Goal: Task Accomplishment & Management: Manage account settings

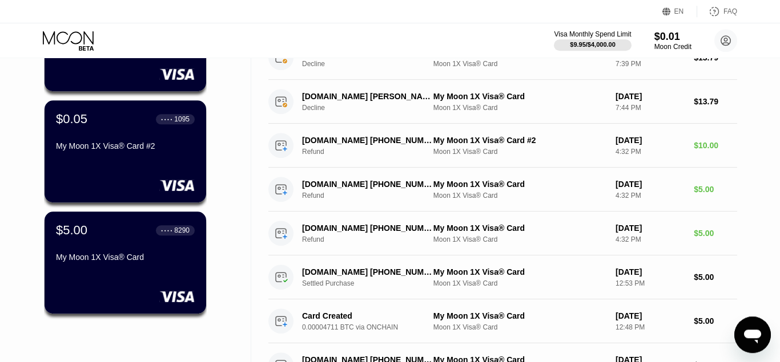
scroll to position [267, 0]
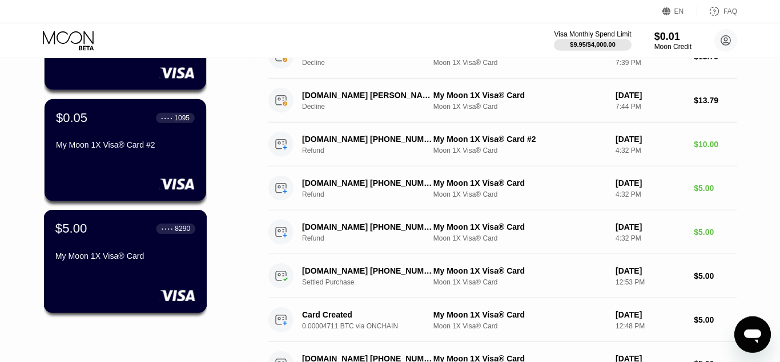
click at [120, 261] on div "My Moon 1X Visa® Card" at bounding box center [125, 256] width 140 height 9
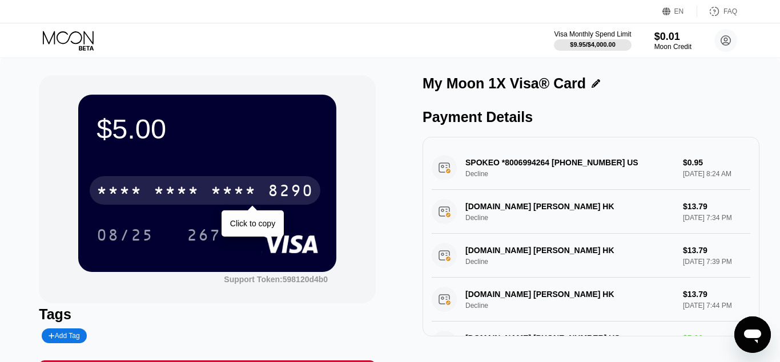
click at [231, 192] on div "* * * *" at bounding box center [234, 192] width 46 height 18
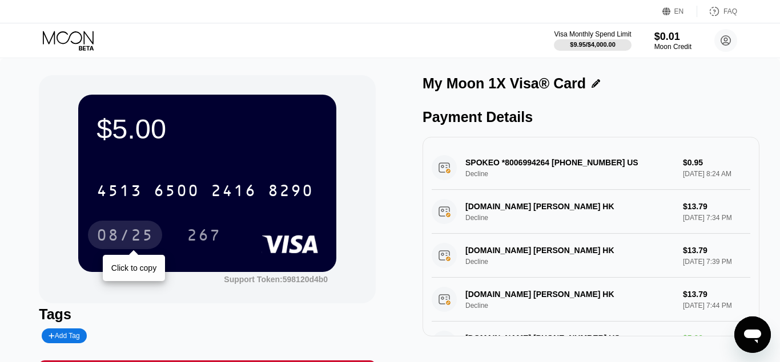
click at [129, 227] on div "08/25" at bounding box center [125, 235] width 74 height 29
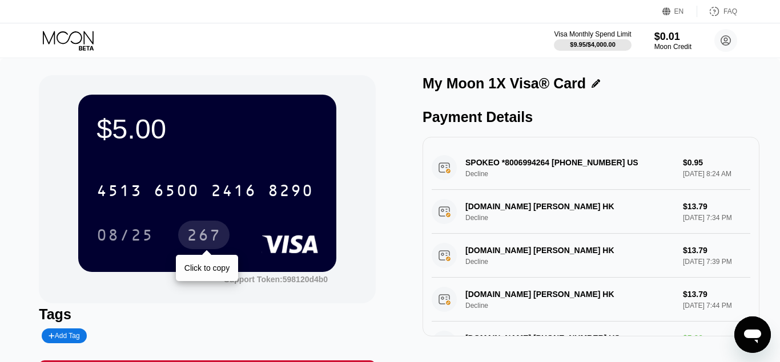
click at [198, 241] on div "267" at bounding box center [204, 237] width 34 height 18
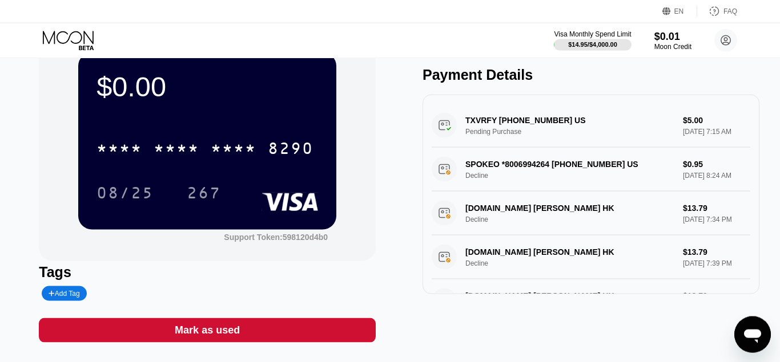
scroll to position [43, 0]
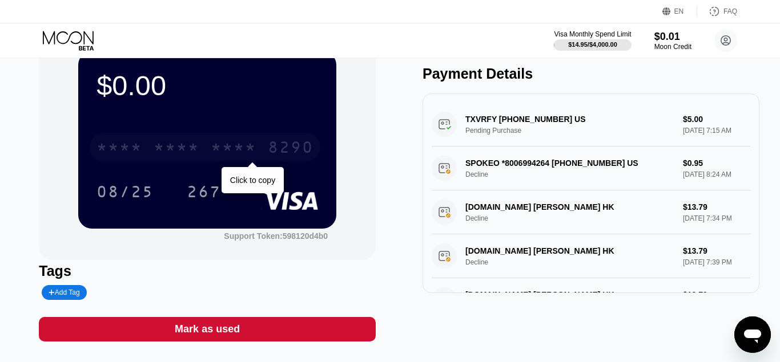
click at [213, 154] on div "* * * *" at bounding box center [234, 149] width 46 height 18
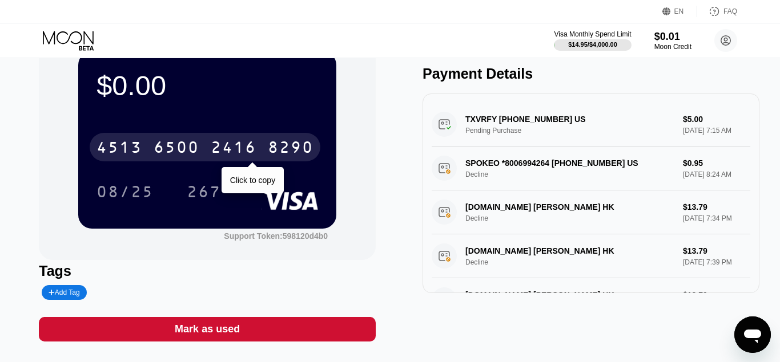
click at [210, 148] on div "[CREDIT_CARD_NUMBER]" at bounding box center [205, 147] width 231 height 29
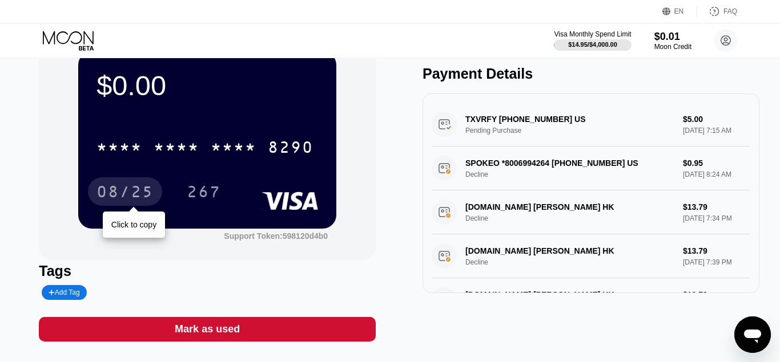
click at [138, 190] on div "08/25" at bounding box center [124, 193] width 57 height 18
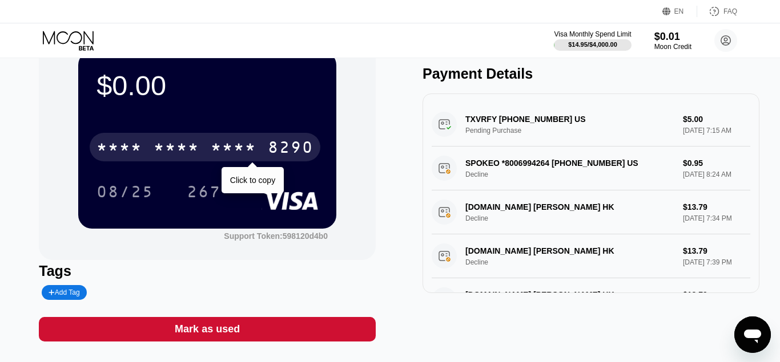
click at [189, 150] on div "* * * *" at bounding box center [177, 149] width 46 height 18
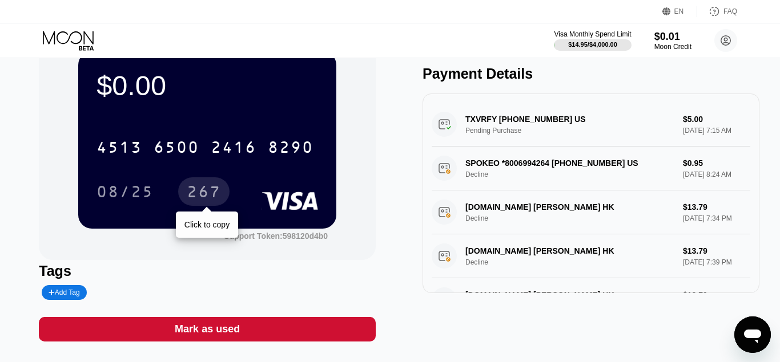
click at [209, 189] on div "267" at bounding box center [204, 193] width 34 height 18
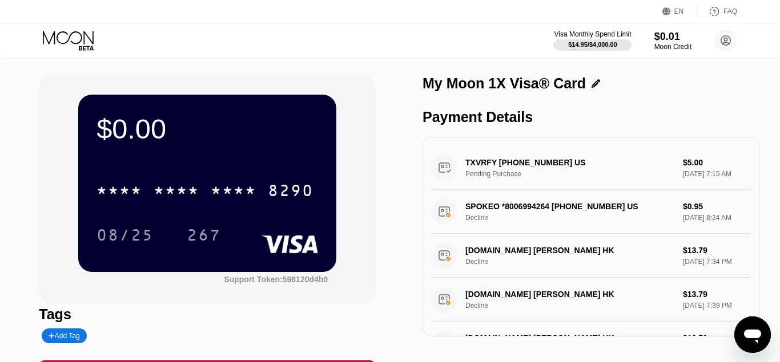
click at [263, 60] on div "$0.00 * * * * * * * * * * * * 8290 08/25 267 Support Token: 598120d4b0 Tags Add…" at bounding box center [390, 236] width 780 height 356
click at [64, 38] on icon at bounding box center [69, 41] width 53 height 20
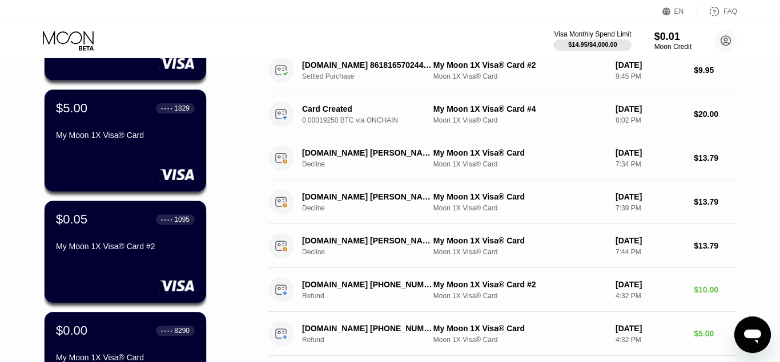
scroll to position [163, 0]
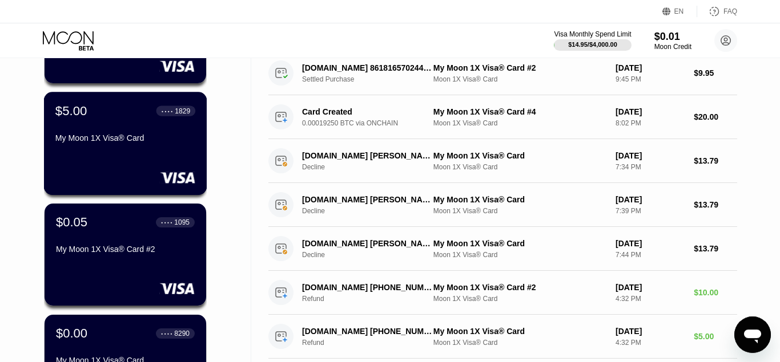
click at [120, 147] on div "My Moon 1X Visa® Card" at bounding box center [125, 141] width 140 height 14
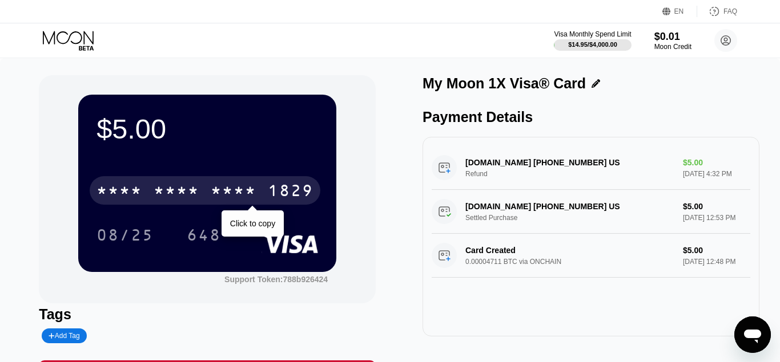
click at [257, 189] on div "* * * * * * * * * * * * 1829" at bounding box center [205, 190] width 231 height 29
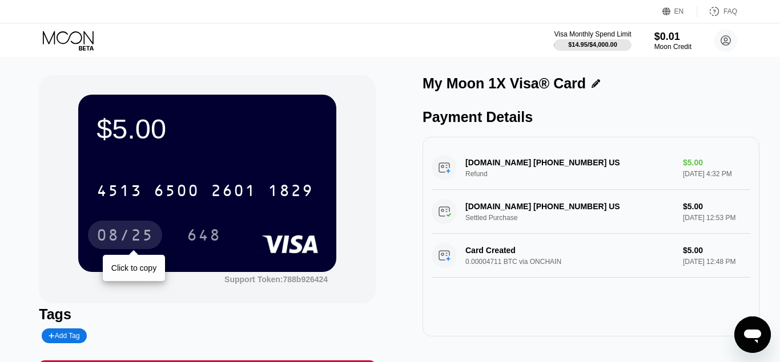
click at [121, 230] on div "08/25" at bounding box center [124, 237] width 57 height 18
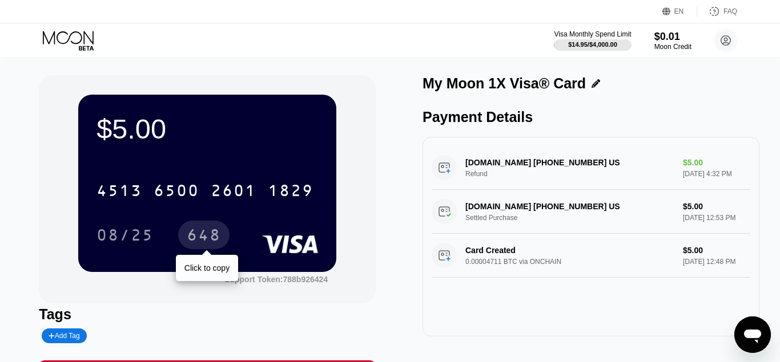
click at [202, 237] on div "648" at bounding box center [204, 237] width 34 height 18
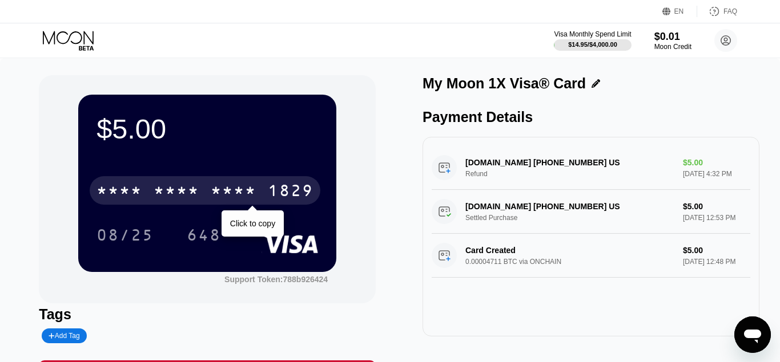
click at [211, 197] on div "* * * *" at bounding box center [234, 192] width 46 height 18
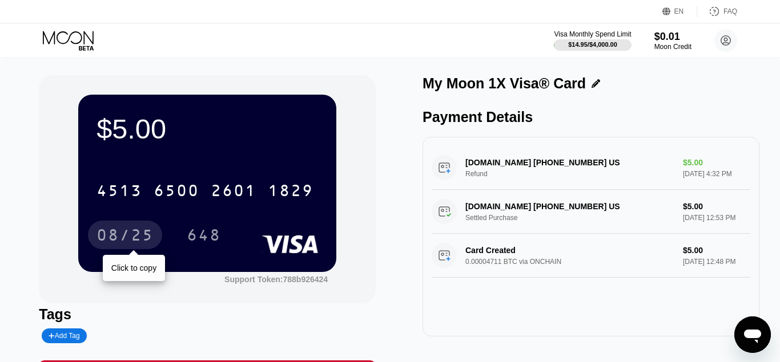
click at [118, 233] on div "08/25" at bounding box center [124, 237] width 57 height 18
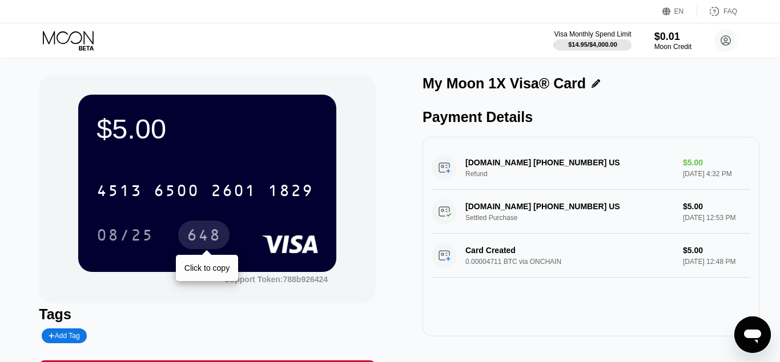
click at [213, 237] on div "648" at bounding box center [204, 237] width 34 height 18
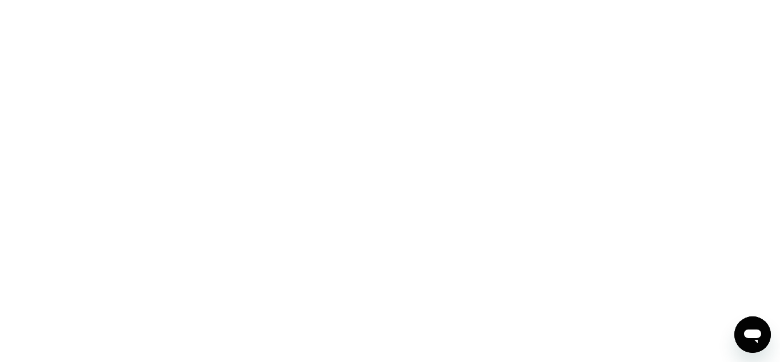
click at [417, 69] on div at bounding box center [390, 181] width 780 height 362
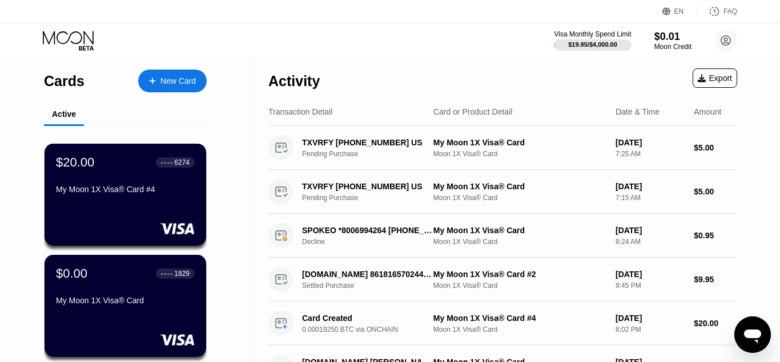
drag, startPoint x: 779, startPoint y: 70, endPoint x: 779, endPoint y: 276, distance: 206.6
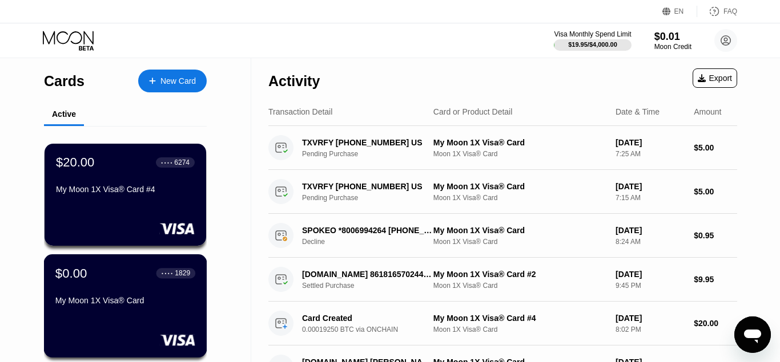
click at [176, 305] on div "My Moon 1X Visa® Card" at bounding box center [125, 300] width 140 height 9
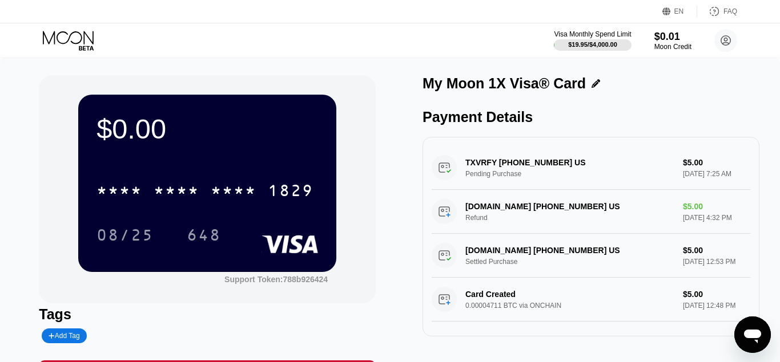
click at [80, 41] on icon at bounding box center [68, 37] width 51 height 13
